Goal: Task Accomplishment & Management: Use online tool/utility

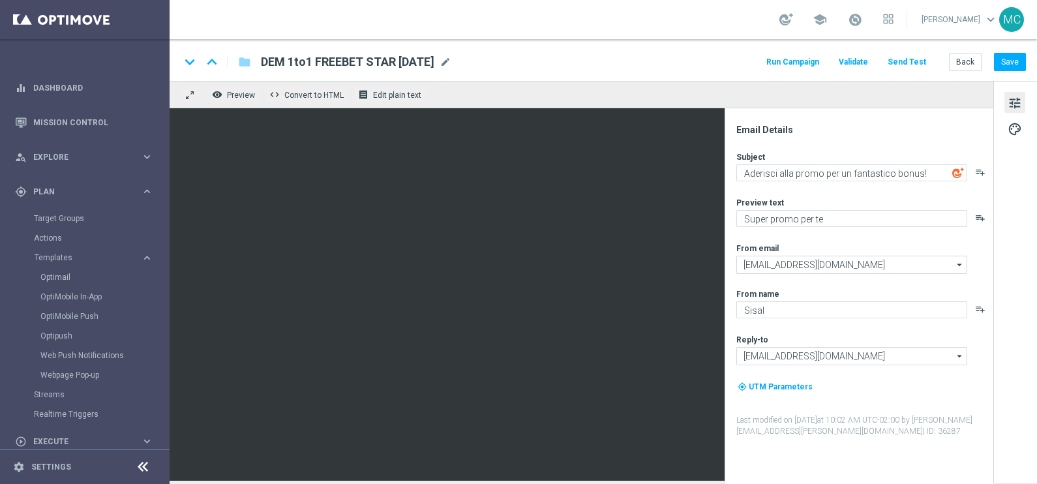
scroll to position [81, 0]
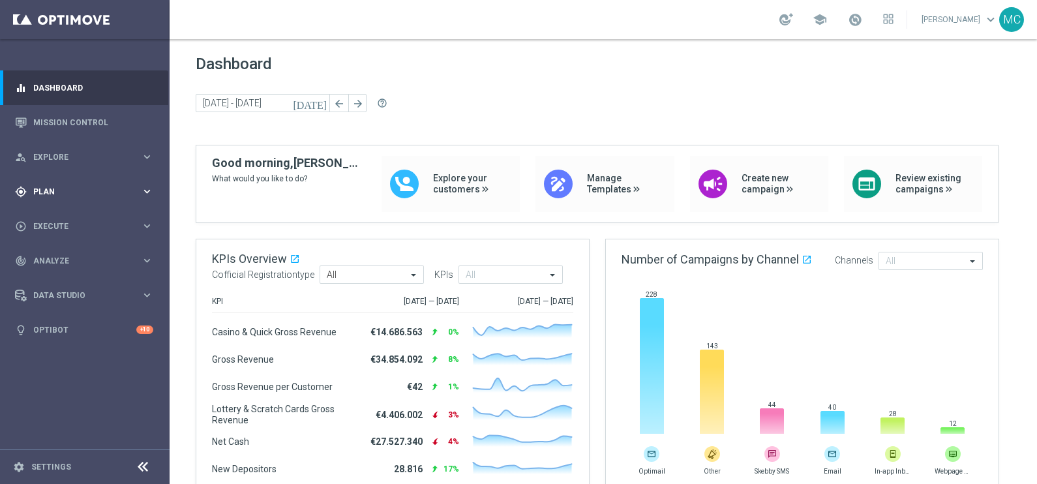
click at [142, 188] on icon "keyboard_arrow_right" at bounding box center [147, 191] width 12 height 12
click at [157, 258] on div "Templates keyboard_arrow_right" at bounding box center [101, 257] width 134 height 10
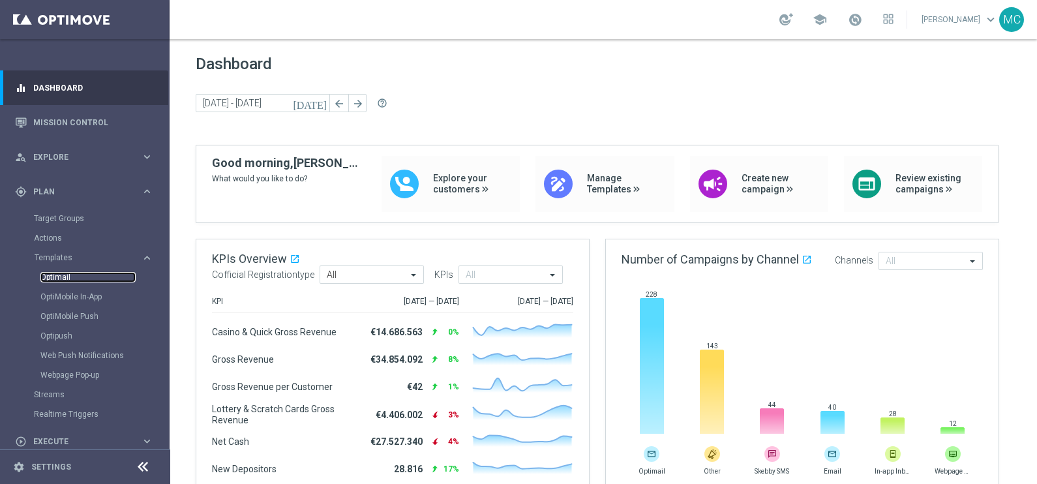
click at [78, 279] on link "Optimail" at bounding box center [87, 277] width 95 height 10
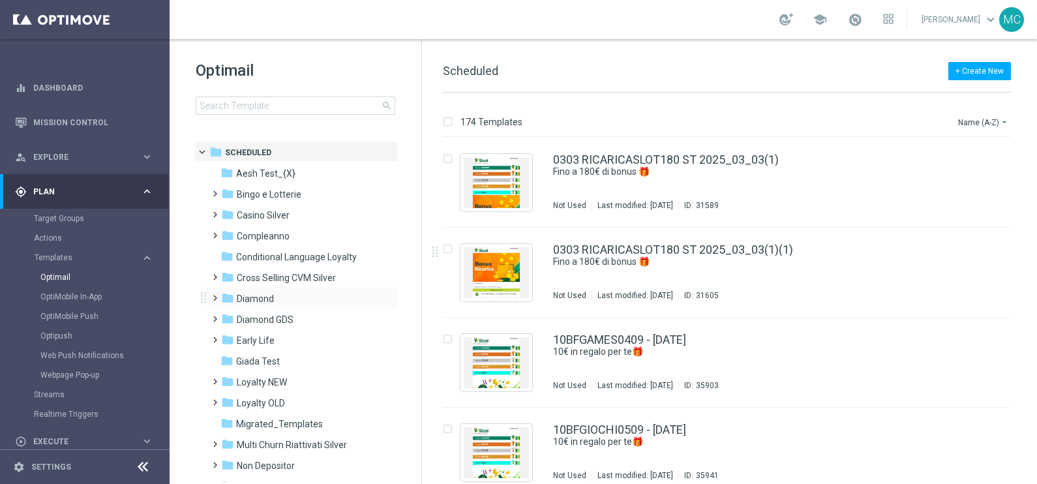
click at [207, 295] on div "folder Diamond more_vert" at bounding box center [302, 297] width 192 height 21
click at [214, 295] on span at bounding box center [212, 292] width 6 height 5
click at [228, 337] on span at bounding box center [225, 333] width 6 height 5
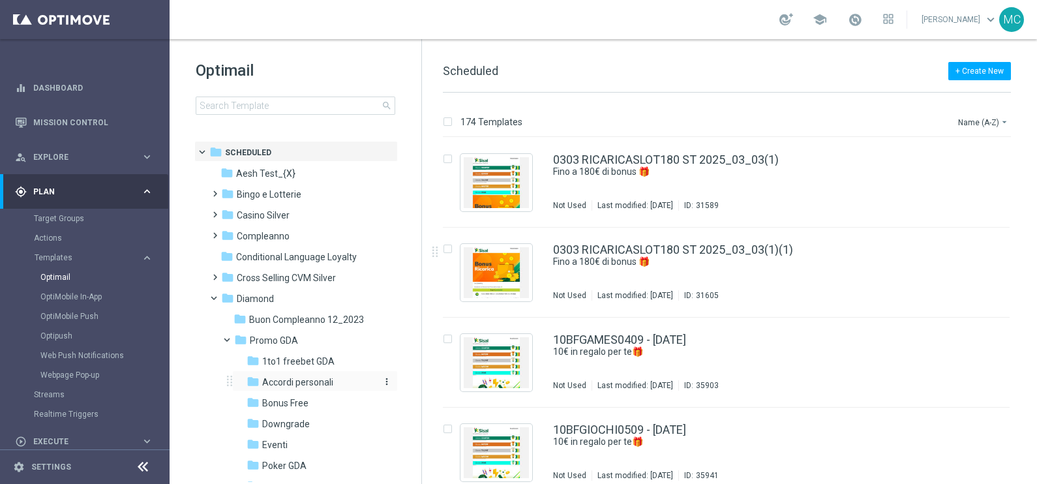
scroll to position [162, 0]
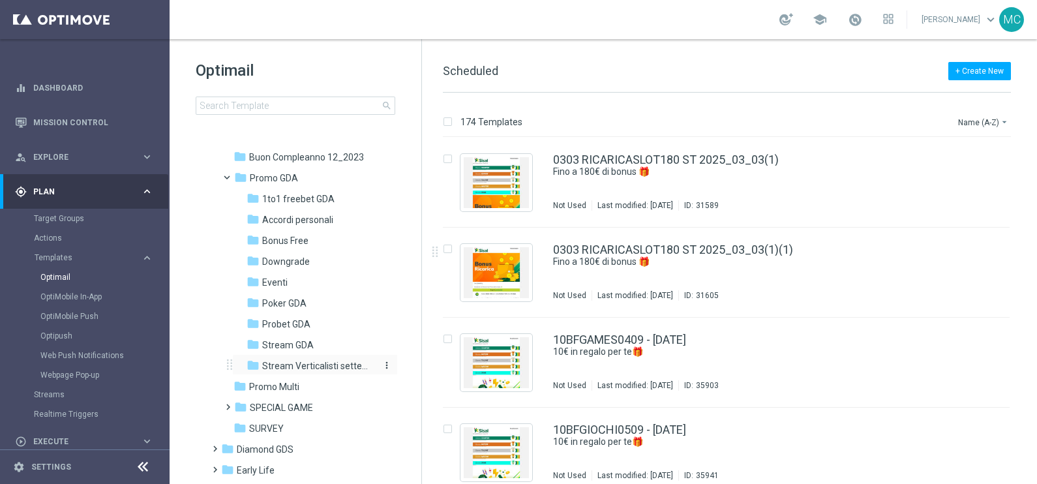
click at [288, 362] on span "Stream Verticalisti settembre 2025" at bounding box center [318, 366] width 113 height 12
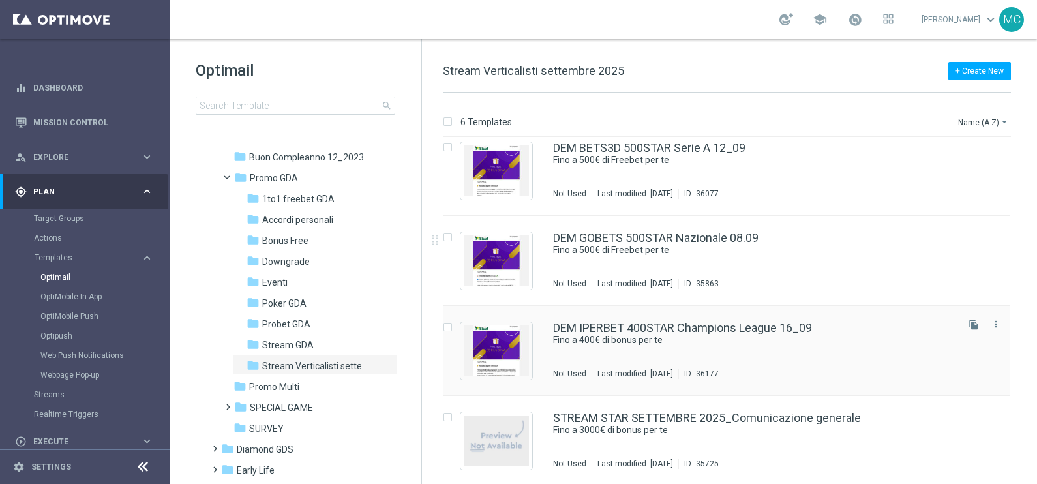
scroll to position [194, 0]
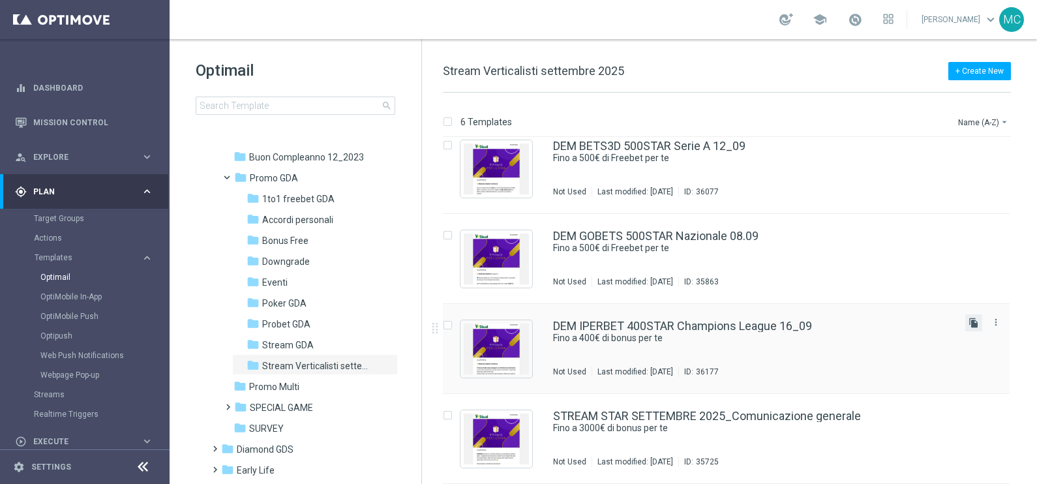
click at [829, 322] on icon "file_copy" at bounding box center [974, 323] width 10 height 10
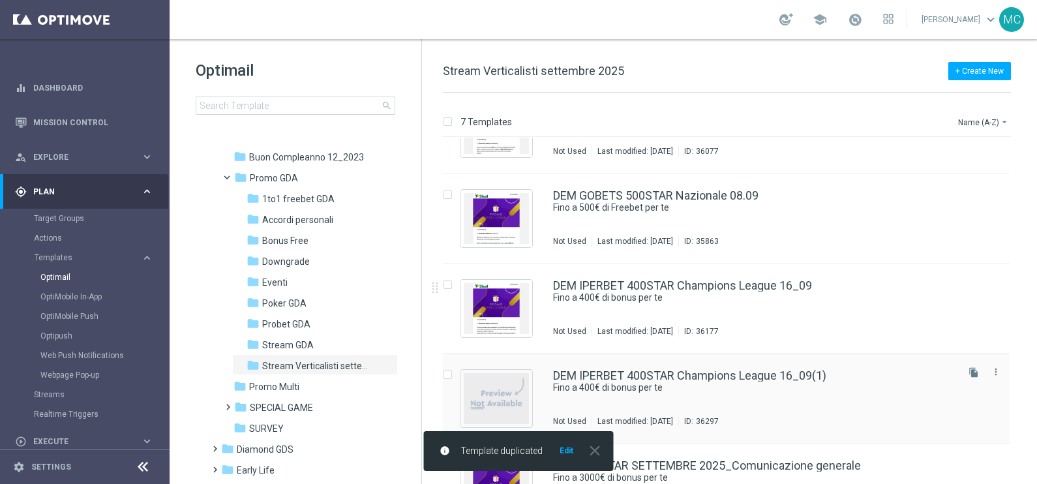
scroll to position [245, 0]
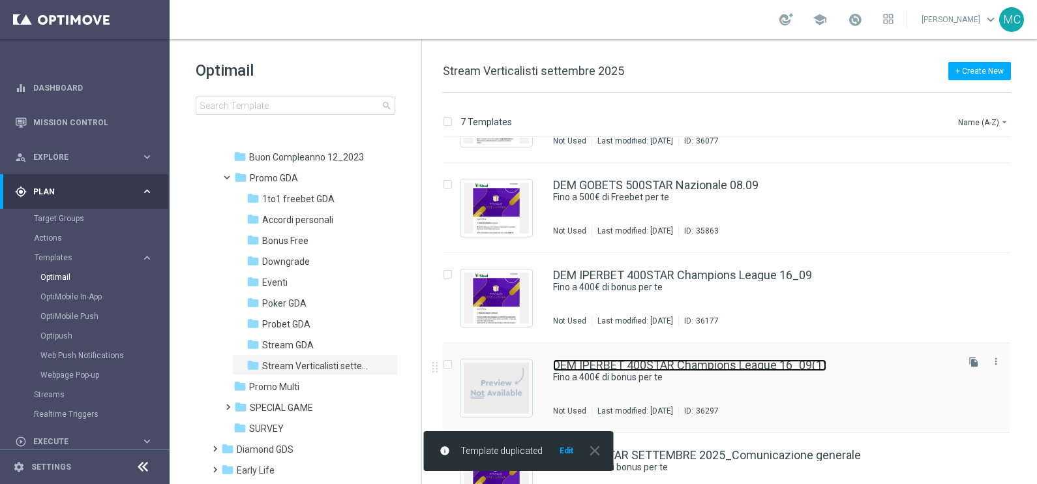
click at [758, 361] on link "DEM IPERBET 400STAR Champions League 16_09(1)" at bounding box center [689, 365] width 273 height 12
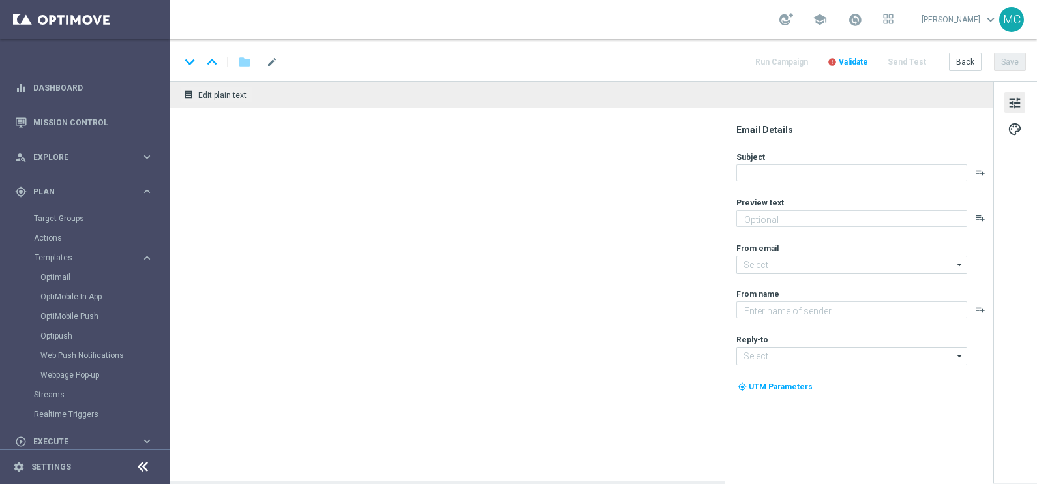
type textarea "🏆 Un mese [PERSON_NAME]. Solo su SISAL."
type input "[EMAIL_ADDRESS][DOMAIN_NAME]"
type textarea "Sisal"
type input "[EMAIL_ADDRESS][DOMAIN_NAME]"
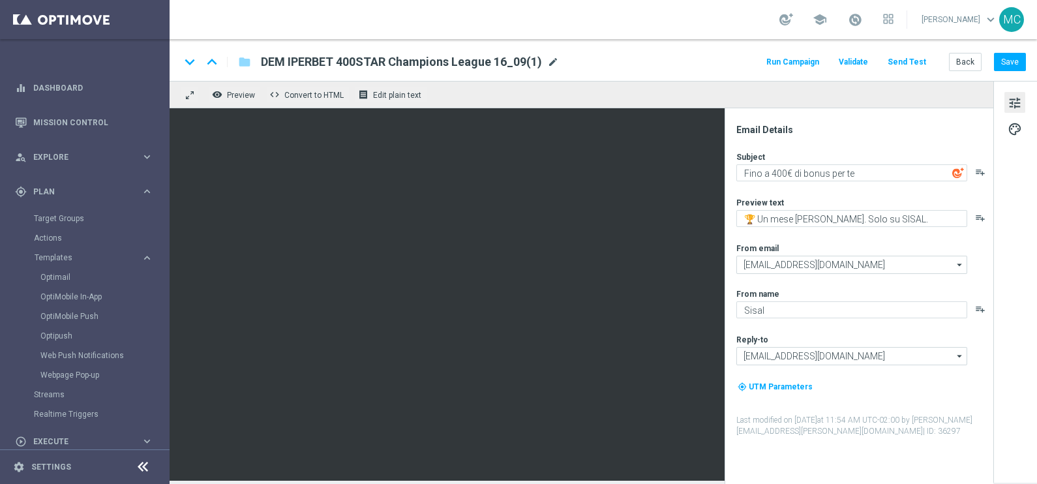
click at [552, 59] on span "mode_edit" at bounding box center [553, 62] width 12 height 12
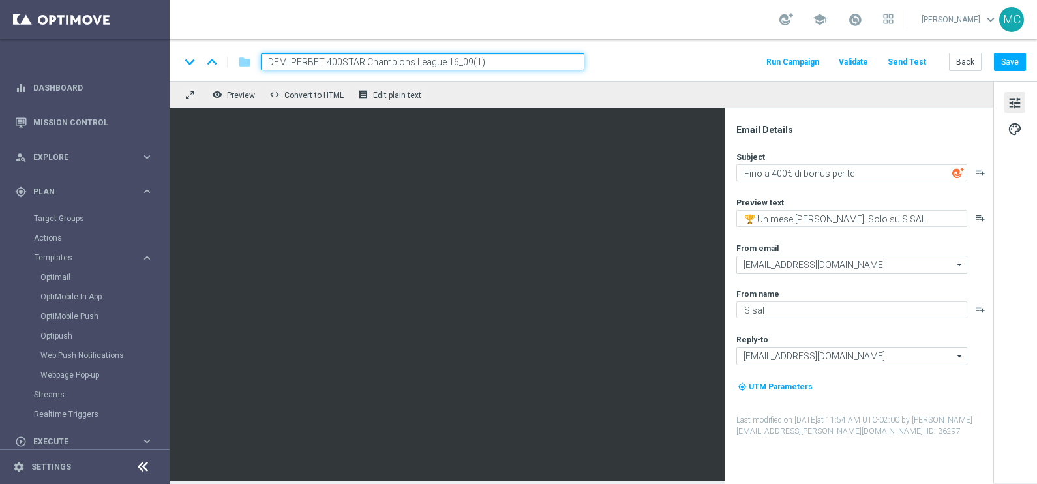
drag, startPoint x: 480, startPoint y: 64, endPoint x: 367, endPoint y: 62, distance: 112.9
click at [367, 62] on input "DEM IPERBET 400STAR Champions League 16_09(1)" at bounding box center [423, 61] width 324 height 17
click at [323, 59] on input "DEM IPERBET 400STAR" at bounding box center [423, 61] width 324 height 17
drag, startPoint x: 309, startPoint y: 60, endPoint x: 290, endPoint y: 59, distance: 18.3
click at [290, 59] on input "DEM IPERBET 400STAR" at bounding box center [423, 61] width 324 height 17
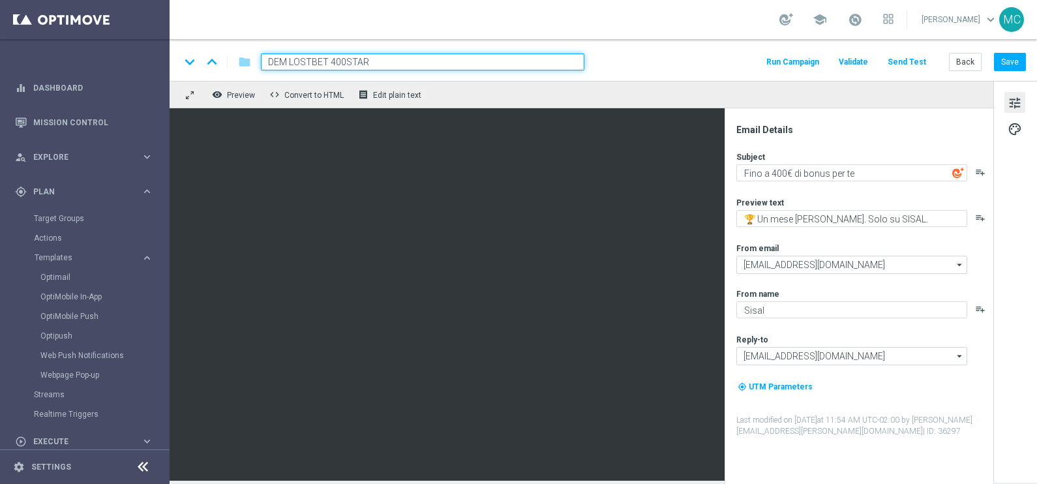
click at [333, 63] on input "DEM LOSTBET 400STAR" at bounding box center [423, 61] width 324 height 17
click at [375, 57] on input "DEM LOSTBET 500STAR" at bounding box center [423, 61] width 324 height 17
type input "DEM LOSTBET 500STAR Serie A 19_09"
click at [829, 64] on button "Save" at bounding box center [1010, 62] width 32 height 18
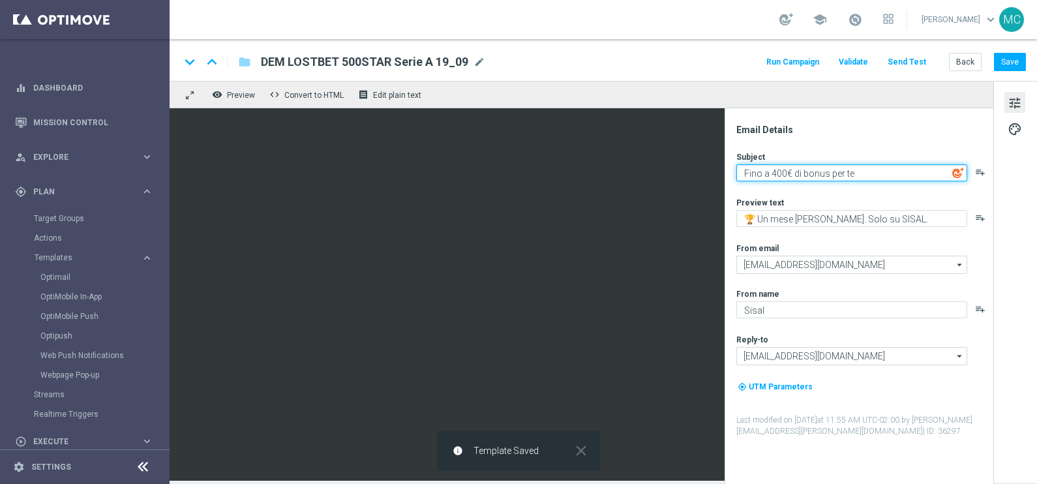
click at [774, 171] on textarea "Fino a 400€ di bonus per te" at bounding box center [851, 172] width 231 height 17
type textarea "Fino a 500€ di bonus per te"
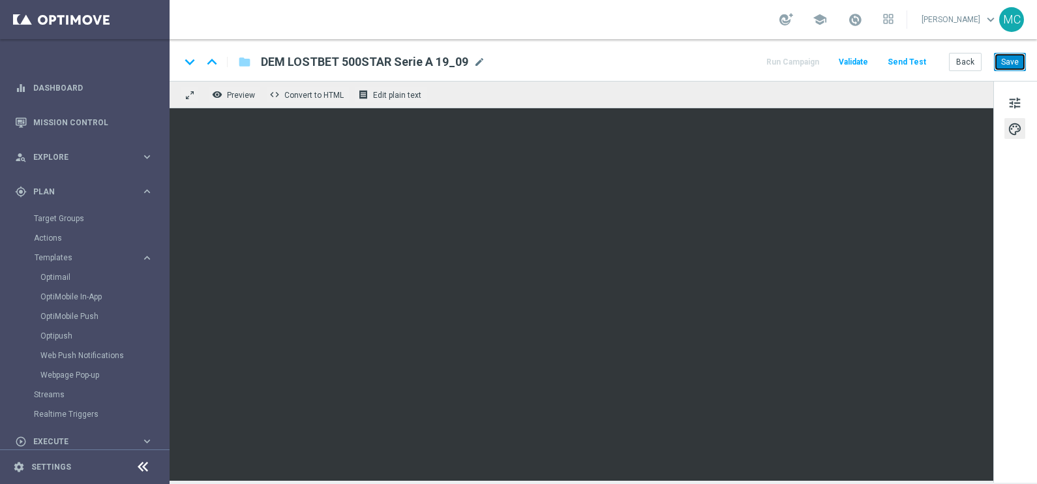
click at [829, 65] on button "Save" at bounding box center [1010, 62] width 32 height 18
click at [829, 57] on button "Save" at bounding box center [1010, 62] width 32 height 18
click at [829, 67] on button "Save" at bounding box center [1010, 62] width 32 height 18
click at [829, 57] on button "Save" at bounding box center [1010, 62] width 32 height 18
